Goal: Download file/media

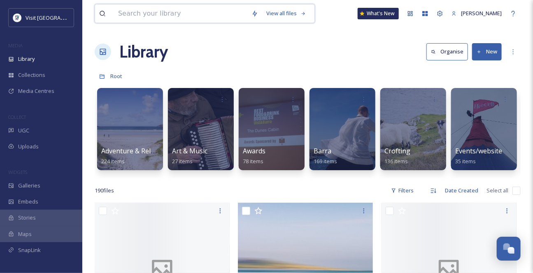
click at [138, 17] on input at bounding box center [180, 14] width 133 height 18
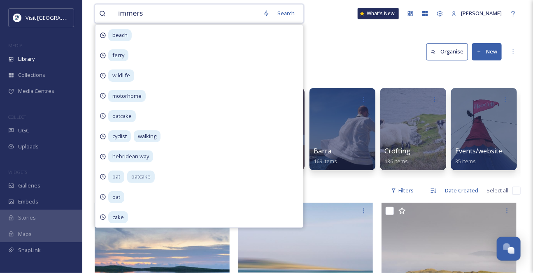
type input "immerse"
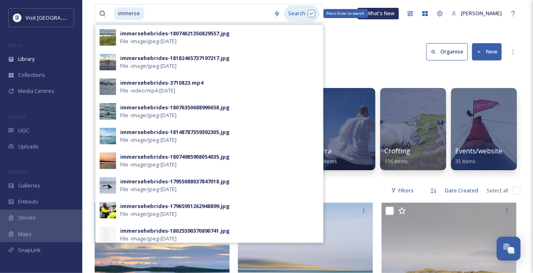
click at [304, 12] on div "Search Press Enter to search" at bounding box center [301, 13] width 35 height 16
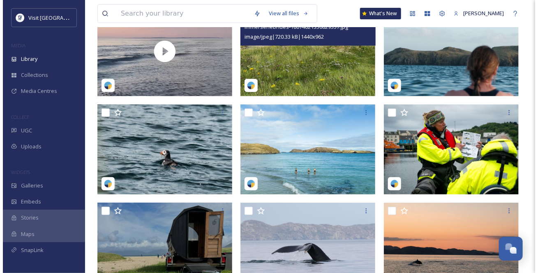
scroll to position [74, 0]
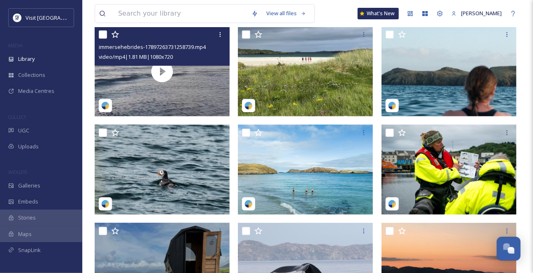
click at [197, 82] on video "immersehebrides-17897263731258739.mp4" at bounding box center [162, 71] width 135 height 90
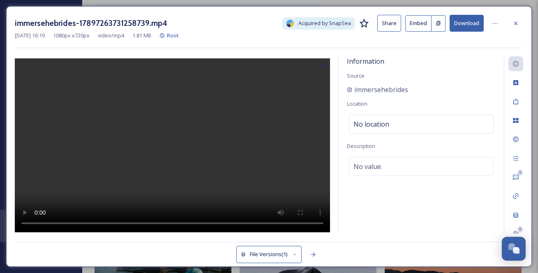
click at [473, 23] on button "Download" at bounding box center [467, 23] width 34 height 17
